Goal: Find contact information: Find contact information

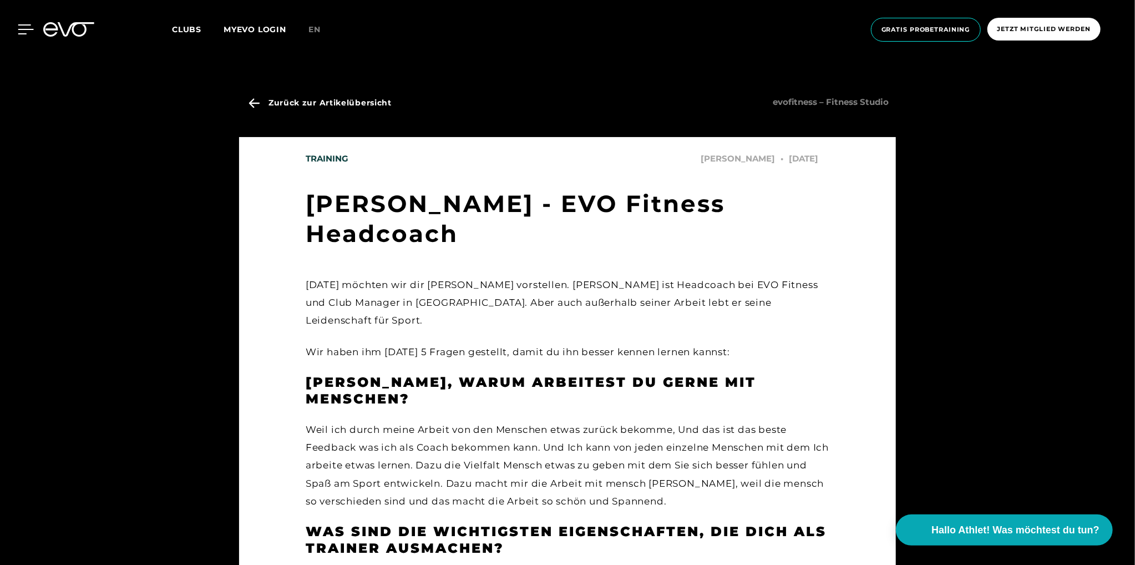
click at [22, 32] on icon at bounding box center [26, 29] width 16 height 10
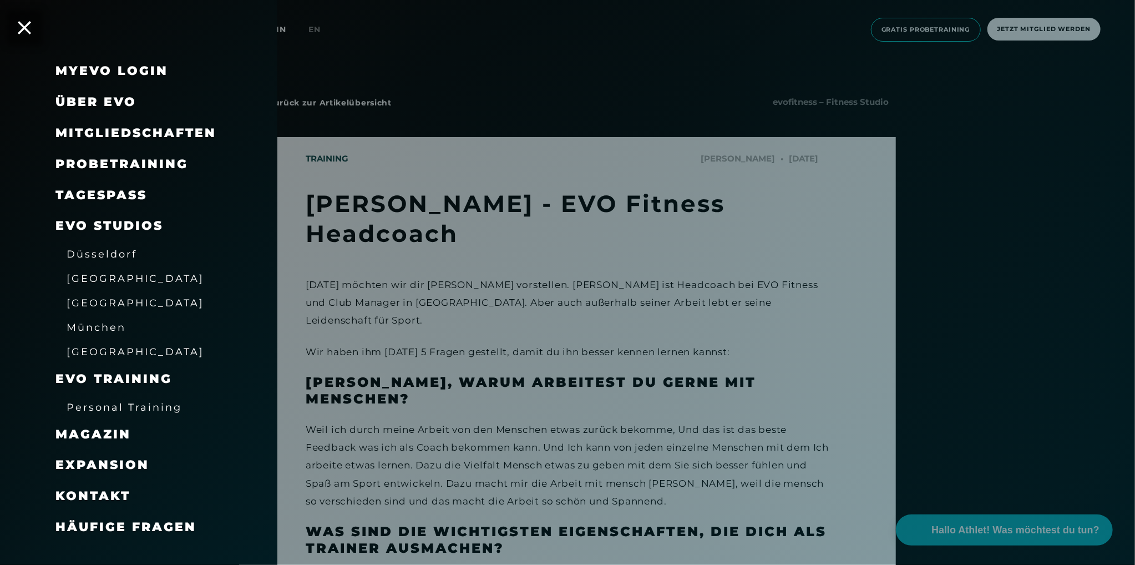
click at [104, 300] on span "[GEOGRAPHIC_DATA]" at bounding box center [136, 303] width 138 height 12
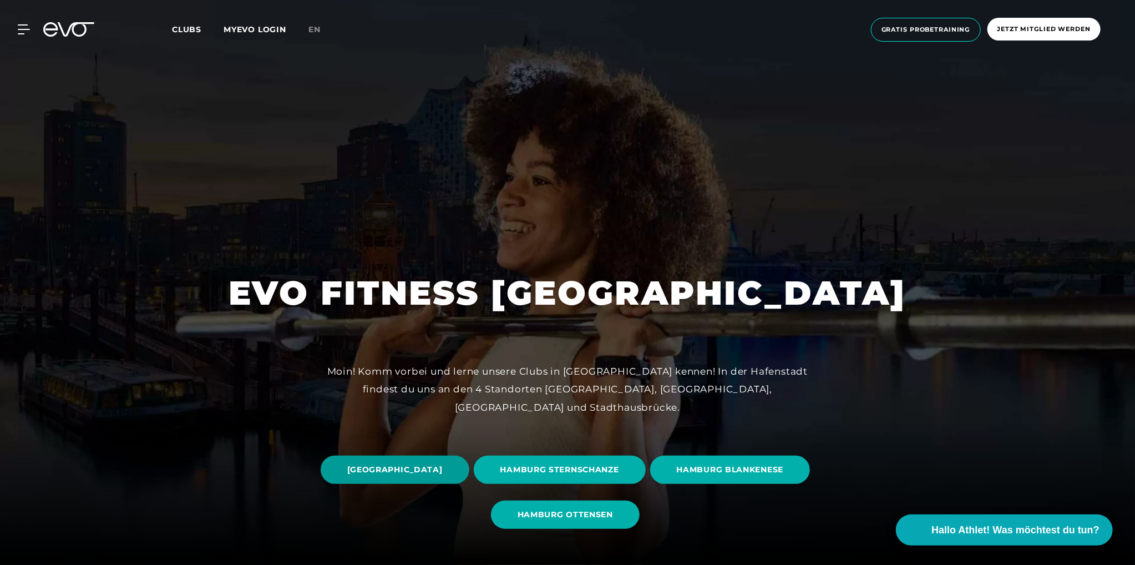
click at [443, 468] on span "[GEOGRAPHIC_DATA]" at bounding box center [394, 470] width 95 height 12
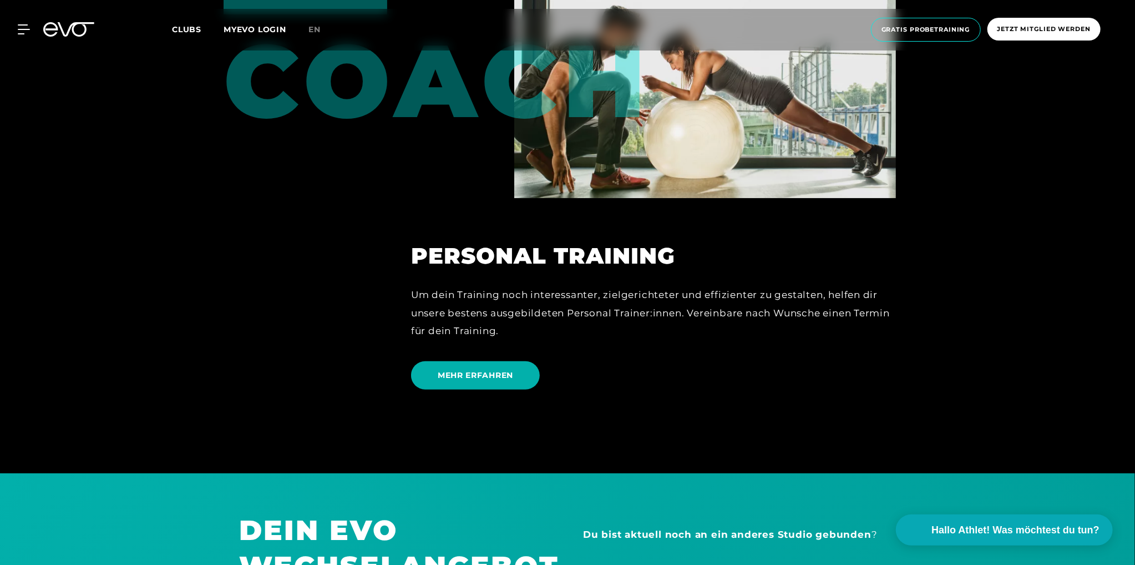
scroll to position [3052, 0]
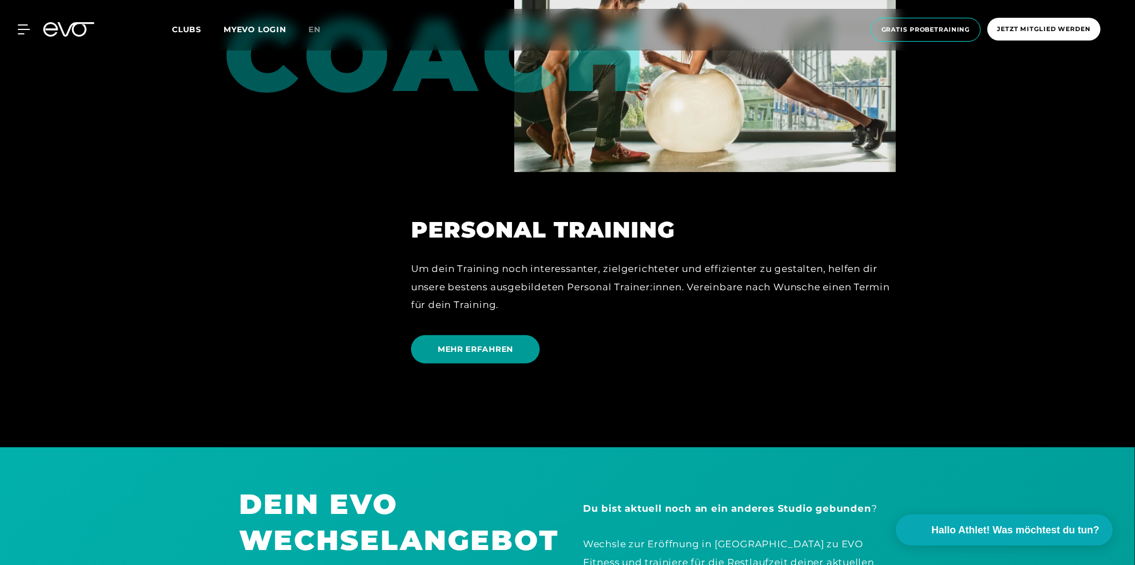
click at [474, 335] on span "MEHR ERFAHREN" at bounding box center [475, 349] width 129 height 28
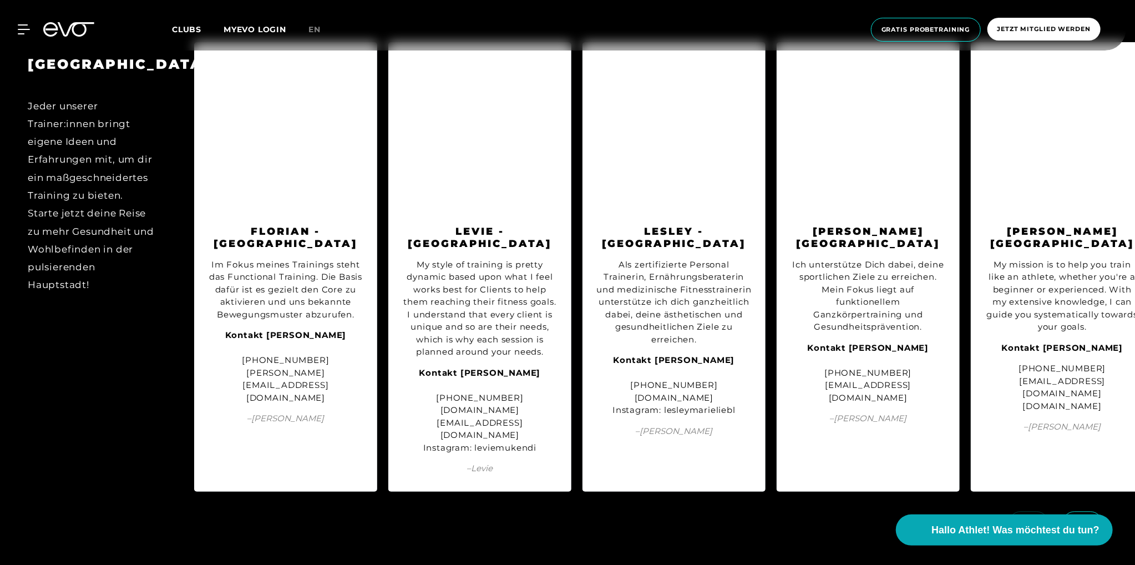
scroll to position [1351, 0]
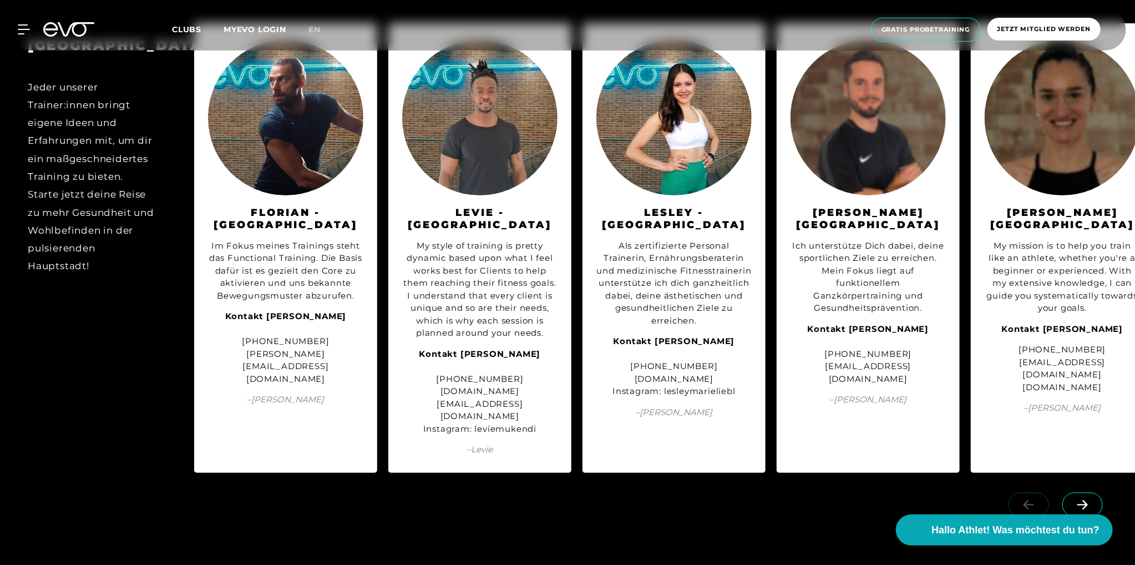
click at [1080, 500] on icon at bounding box center [1082, 505] width 19 height 10
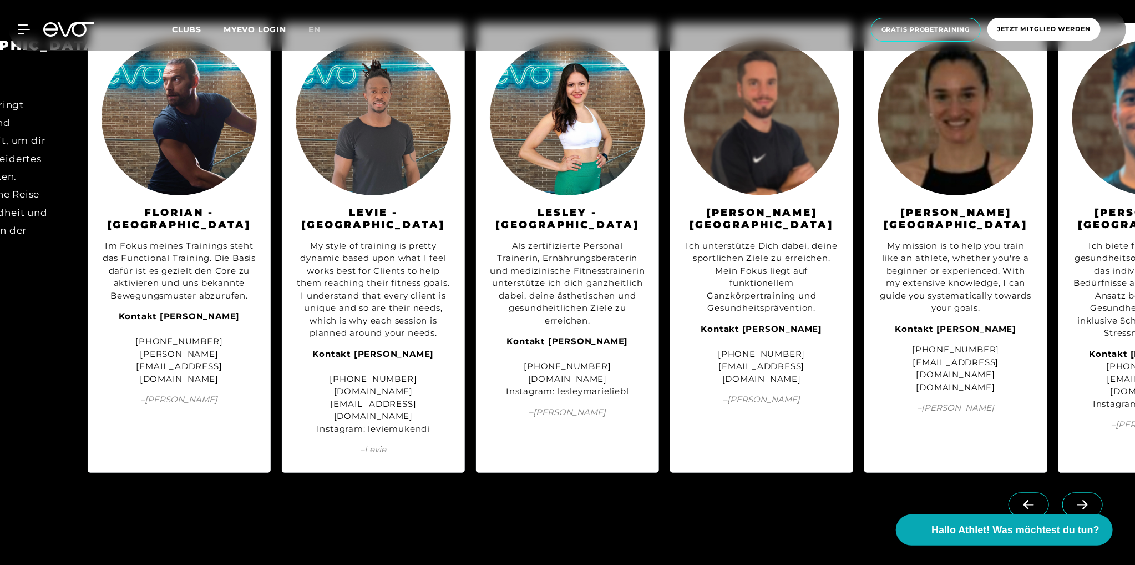
click at [1080, 500] on icon at bounding box center [1082, 505] width 19 height 10
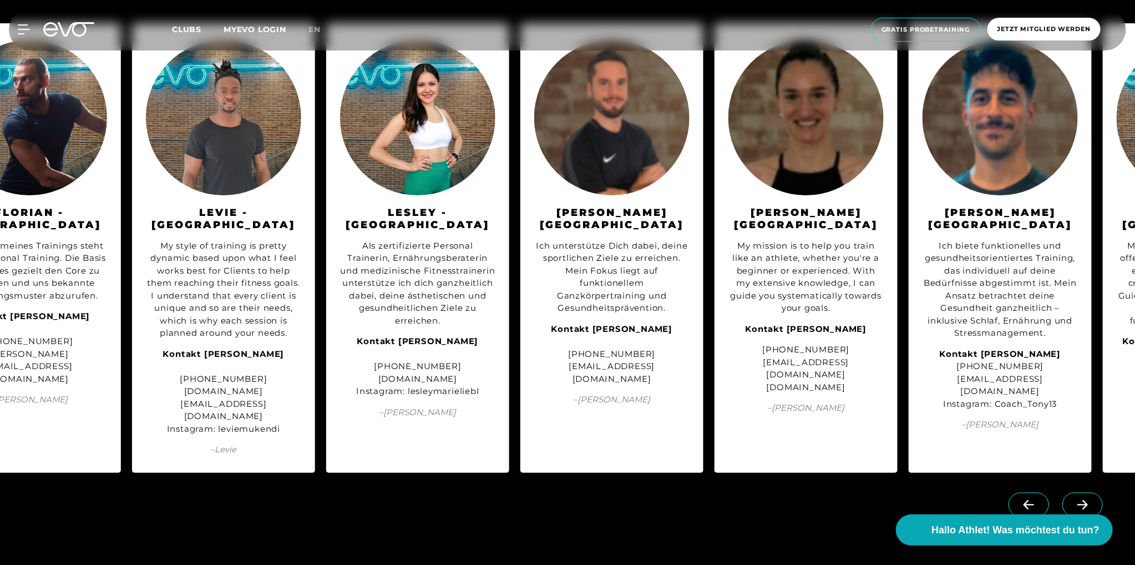
click at [1080, 500] on icon at bounding box center [1082, 505] width 19 height 10
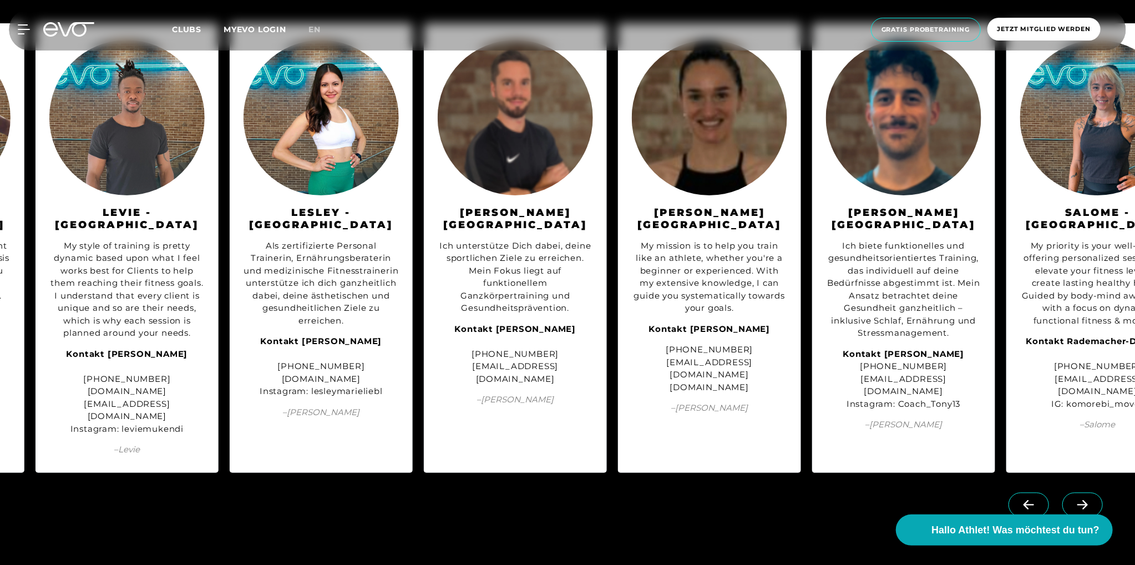
click at [1080, 500] on icon at bounding box center [1082, 505] width 19 height 10
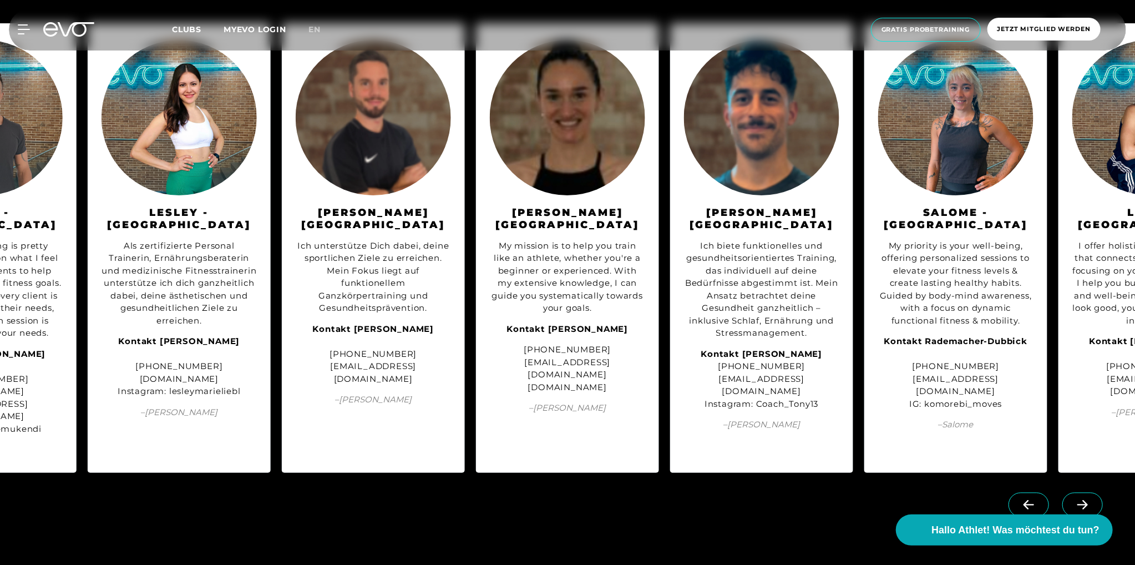
click at [1080, 500] on icon at bounding box center [1082, 505] width 19 height 10
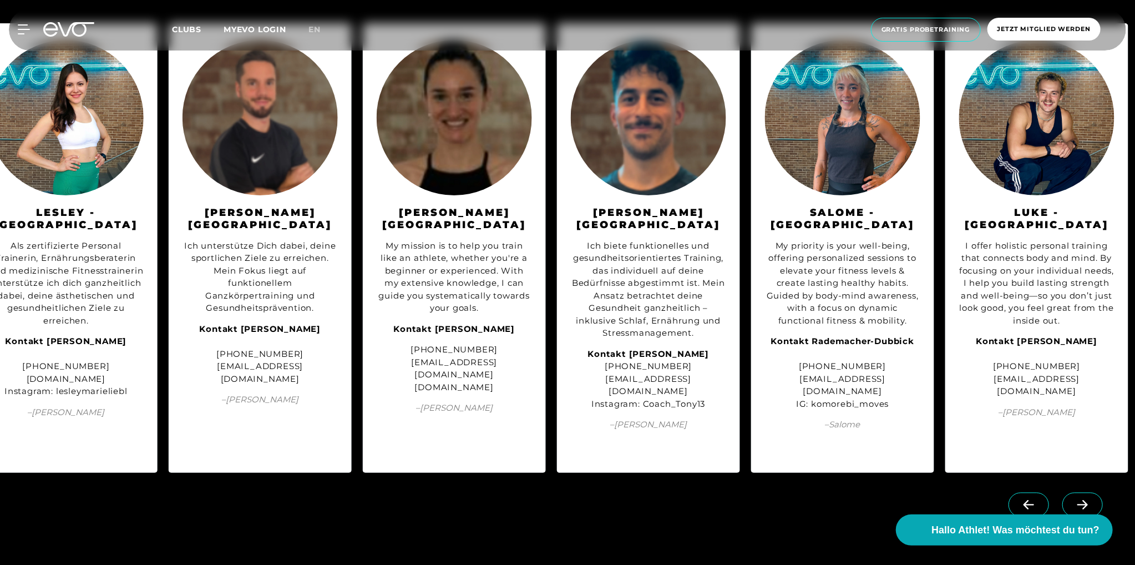
scroll to position [0, 613]
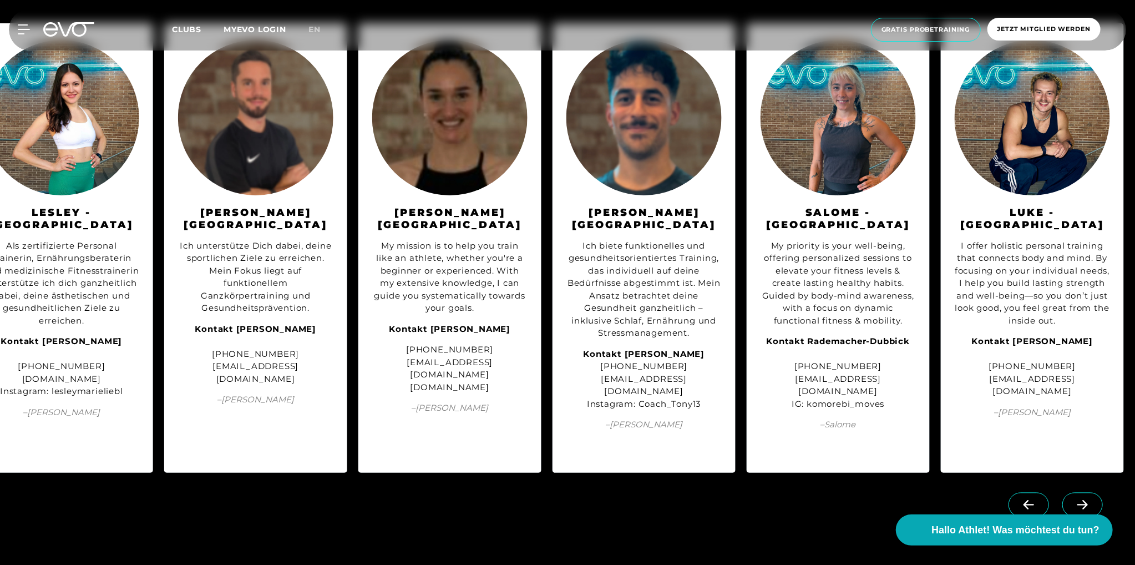
click at [1080, 493] on link at bounding box center [1085, 498] width 45 height 11
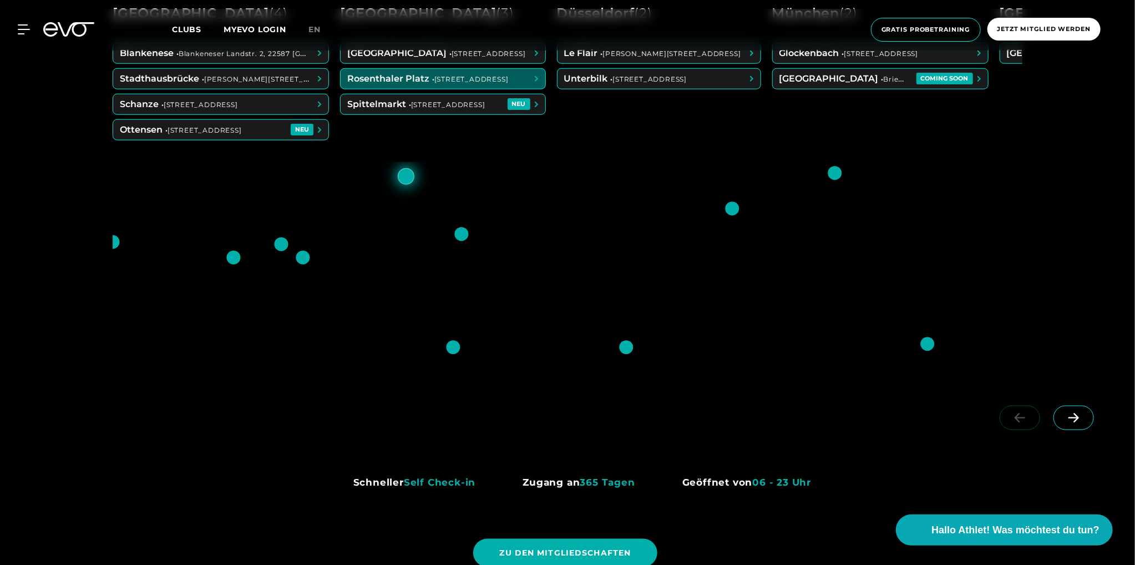
scroll to position [444, 0]
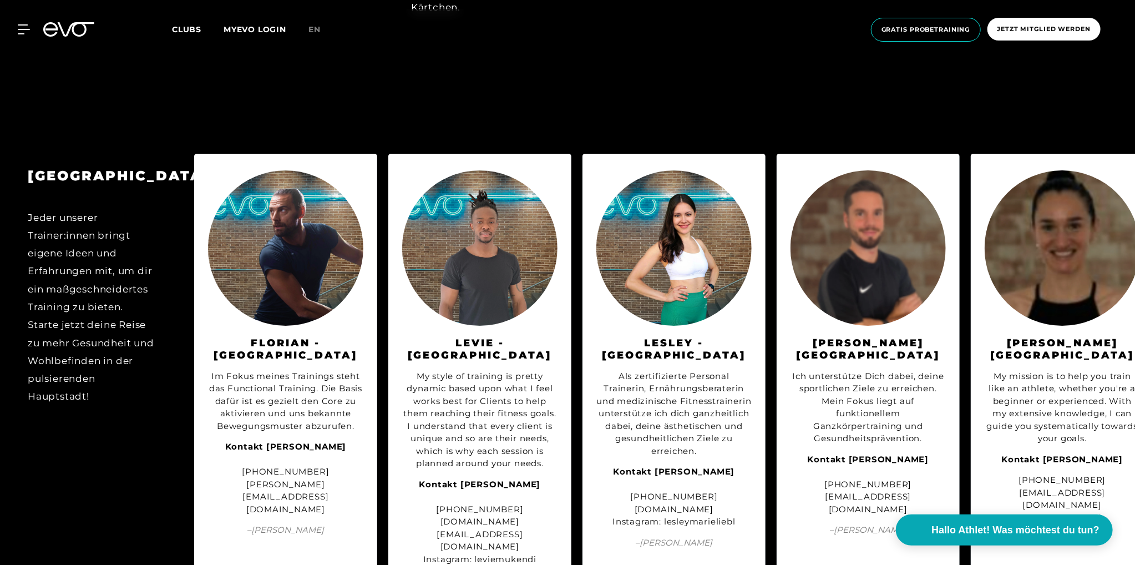
scroll to position [1387, 0]
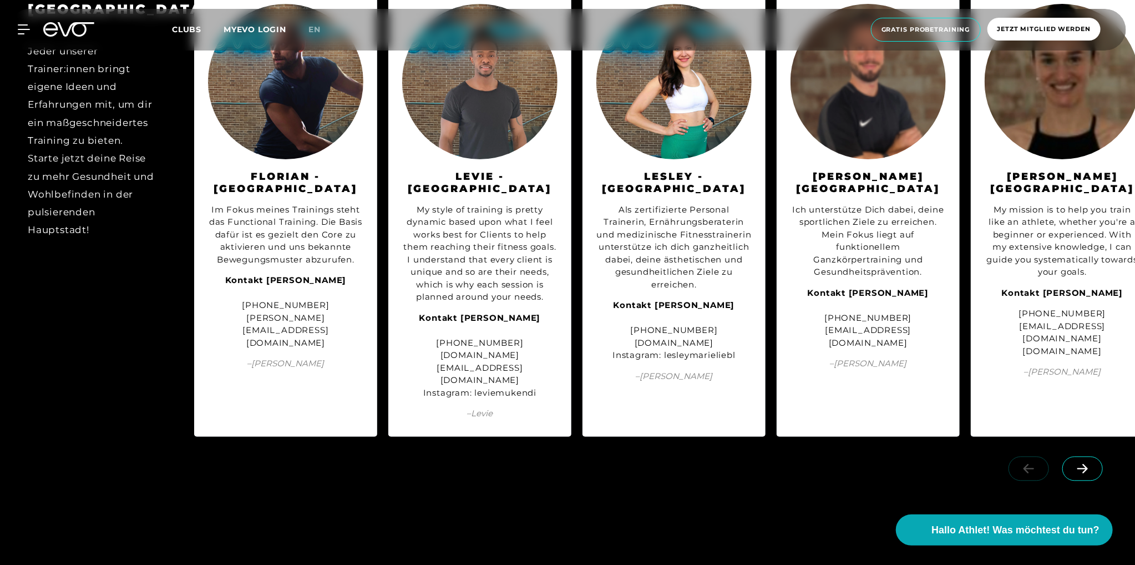
click at [1094, 457] on span at bounding box center [1083, 469] width 41 height 24
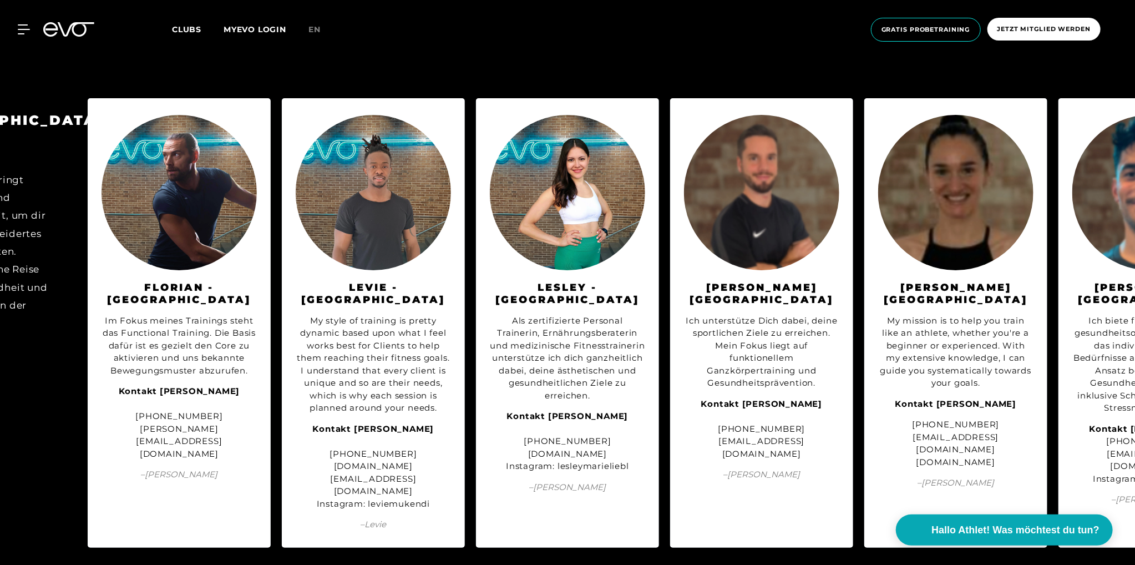
scroll to position [1332, 0]
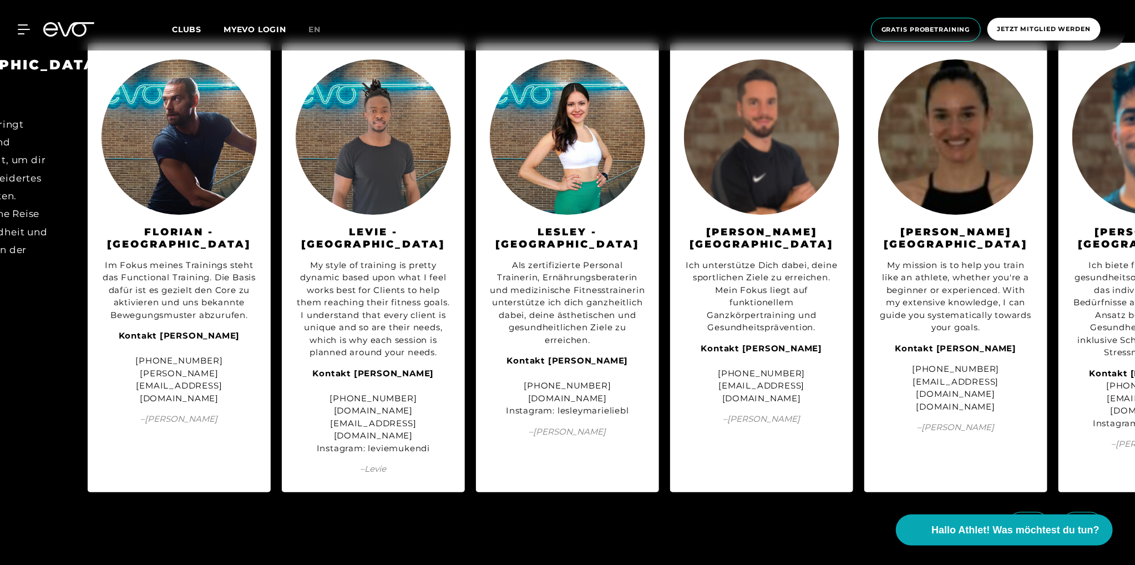
click at [1086, 519] on icon at bounding box center [1082, 524] width 19 height 10
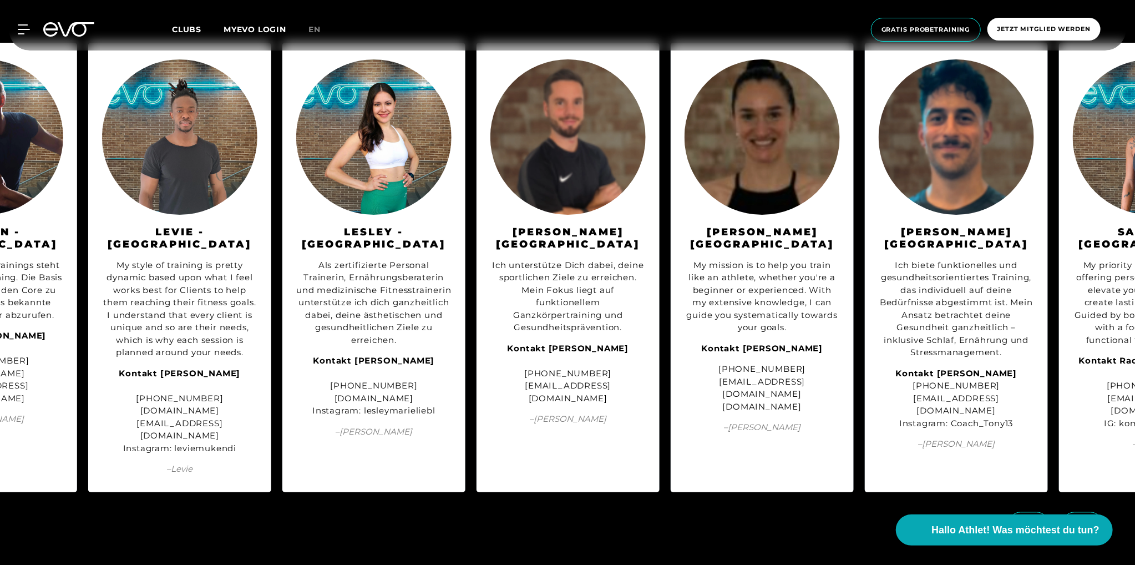
click at [1086, 519] on icon at bounding box center [1082, 524] width 19 height 10
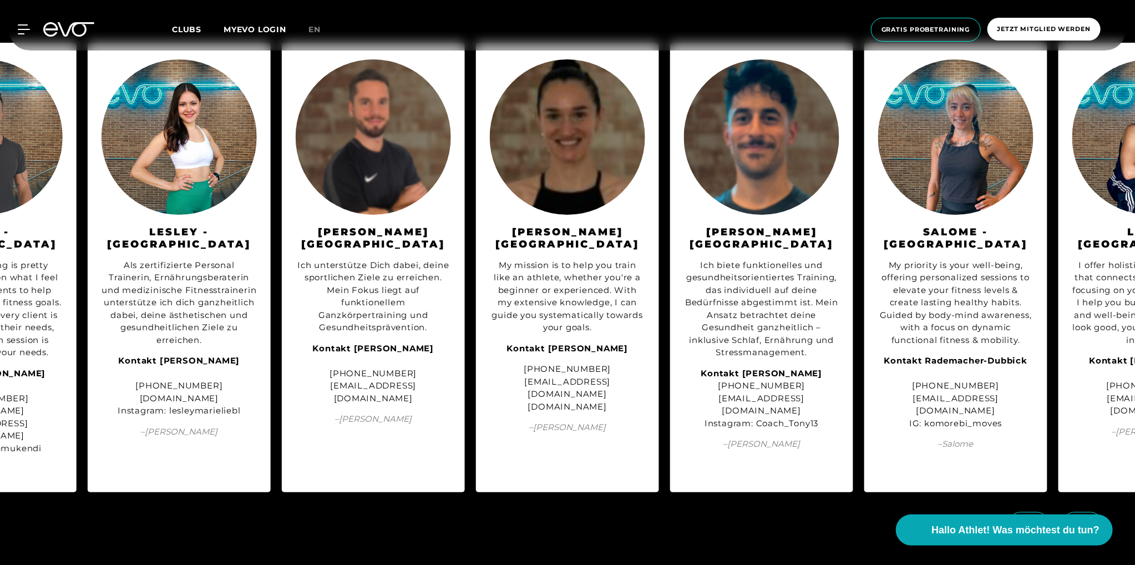
click at [1086, 519] on icon at bounding box center [1082, 524] width 19 height 10
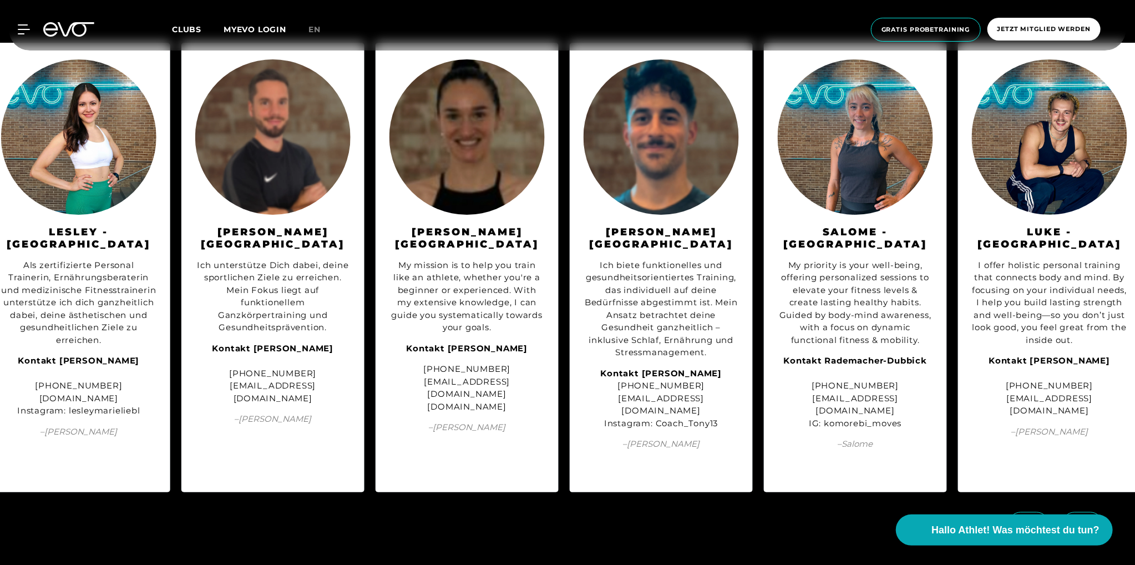
scroll to position [0, 613]
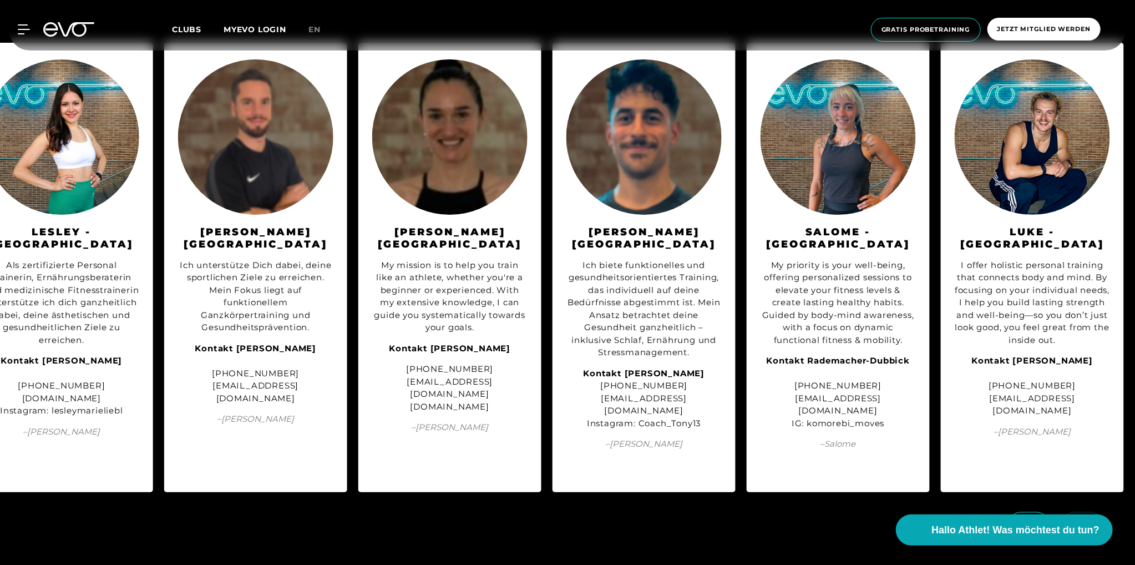
click at [1023, 519] on icon at bounding box center [1028, 524] width 19 height 10
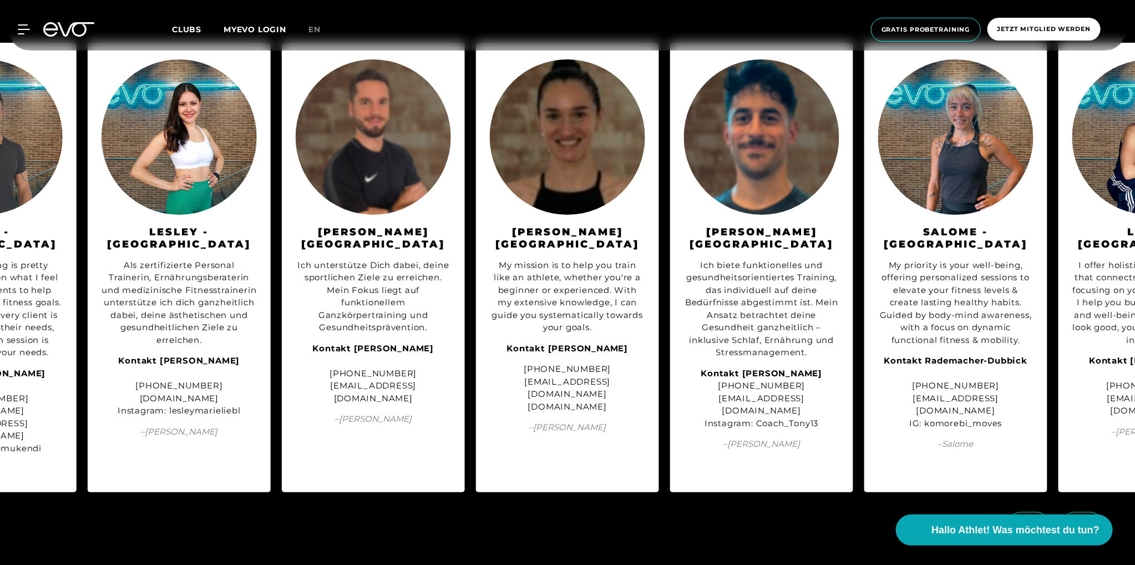
click at [1023, 519] on icon at bounding box center [1028, 524] width 19 height 10
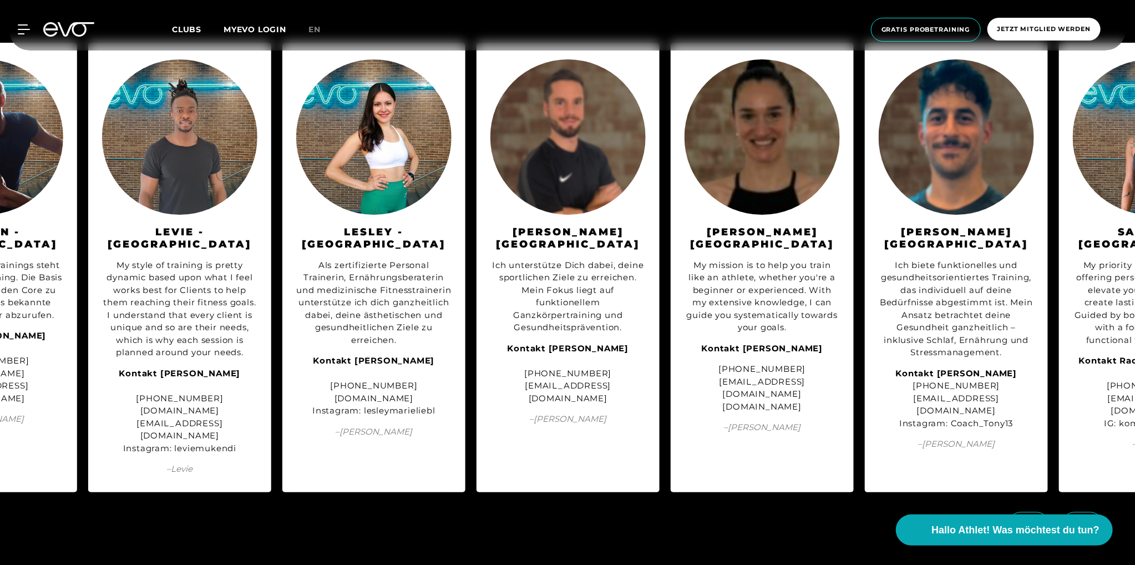
click at [1023, 519] on icon at bounding box center [1028, 524] width 19 height 10
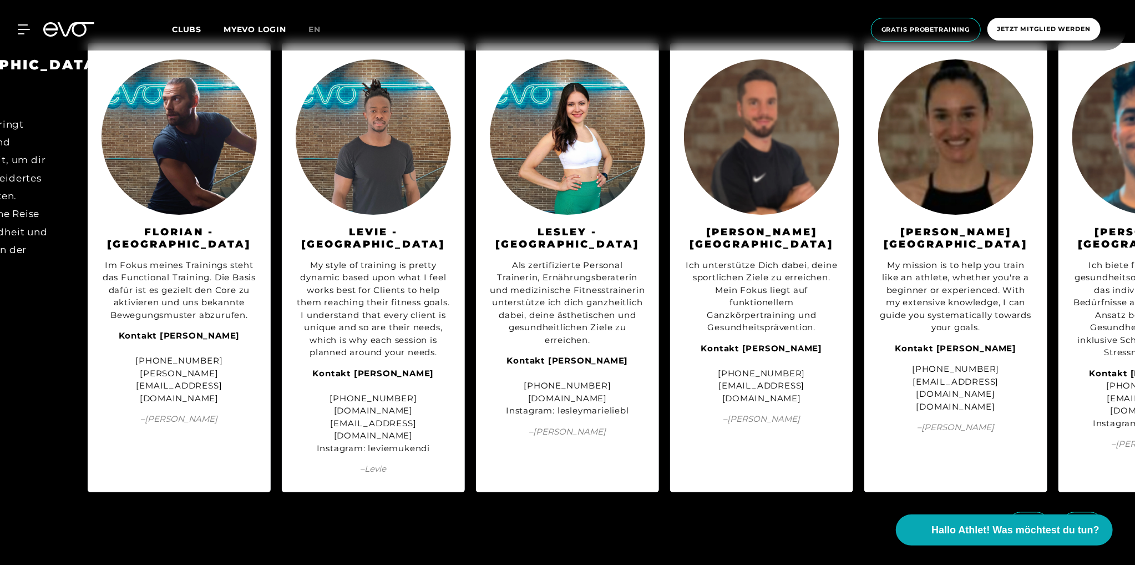
click at [1023, 519] on icon at bounding box center [1028, 524] width 19 height 10
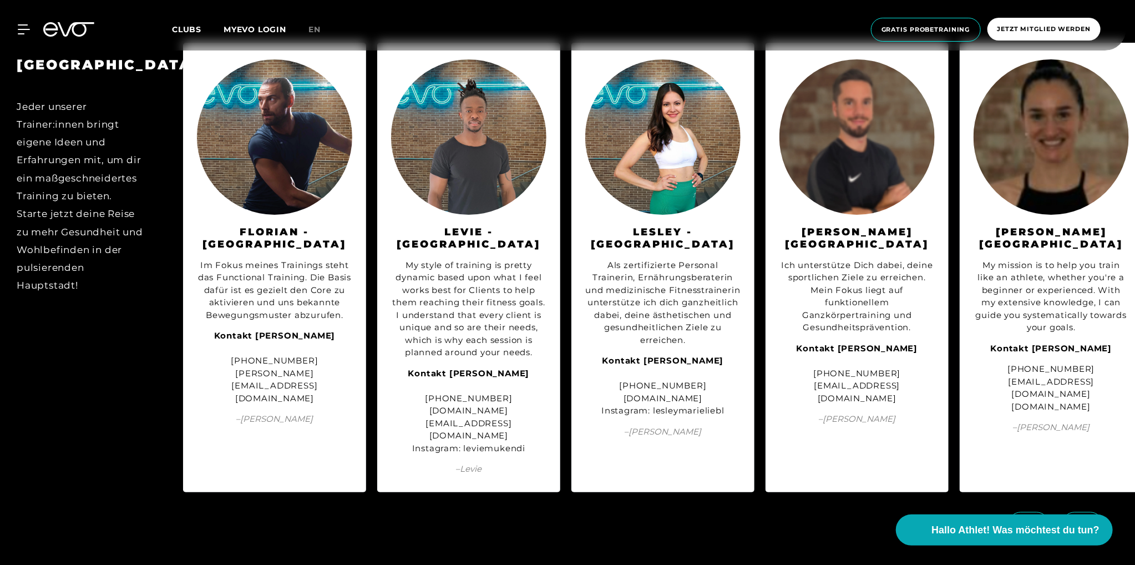
scroll to position [0, 0]
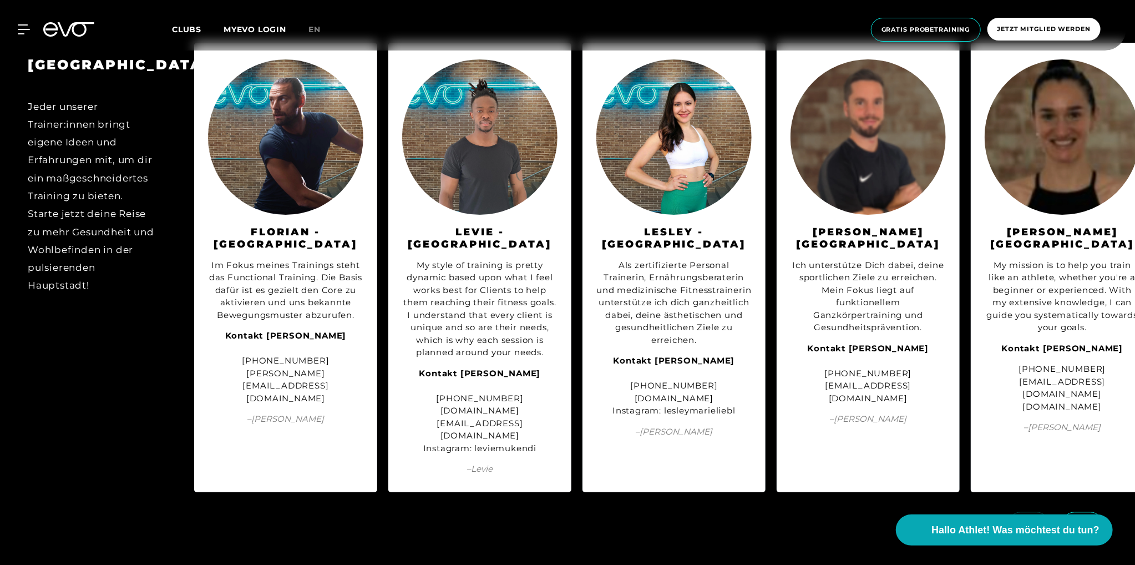
drag, startPoint x: 739, startPoint y: 398, endPoint x: 617, endPoint y: 396, distance: 121.5
click at [617, 396] on div "Kontakt [PERSON_NAME] [PHONE_NUMBER] [DOMAIN_NAME] Instagram: lesleymarieliebl" at bounding box center [674, 386] width 155 height 63
copy div "[DOMAIN_NAME]"
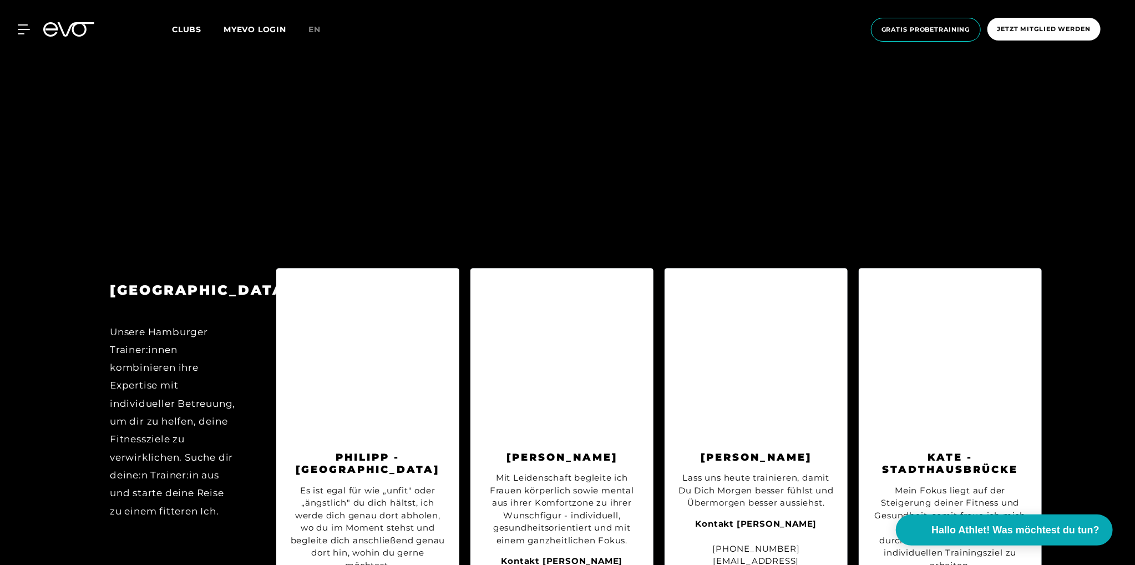
scroll to position [2386, 0]
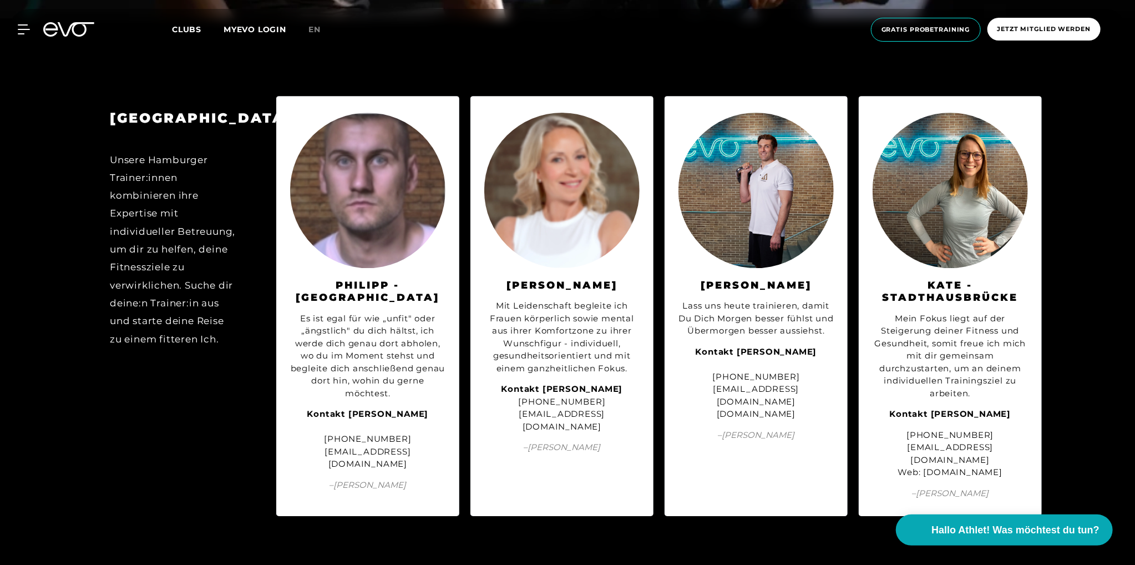
drag, startPoint x: 1025, startPoint y: 424, endPoint x: 906, endPoint y: 425, distance: 119.9
click at [906, 429] on div "[PHONE_NUMBER] [EMAIL_ADDRESS][DOMAIN_NAME] Web: [DOMAIN_NAME]" at bounding box center [950, 454] width 155 height 50
copy div "[DOMAIN_NAME]"
